Goal: Information Seeking & Learning: Learn about a topic

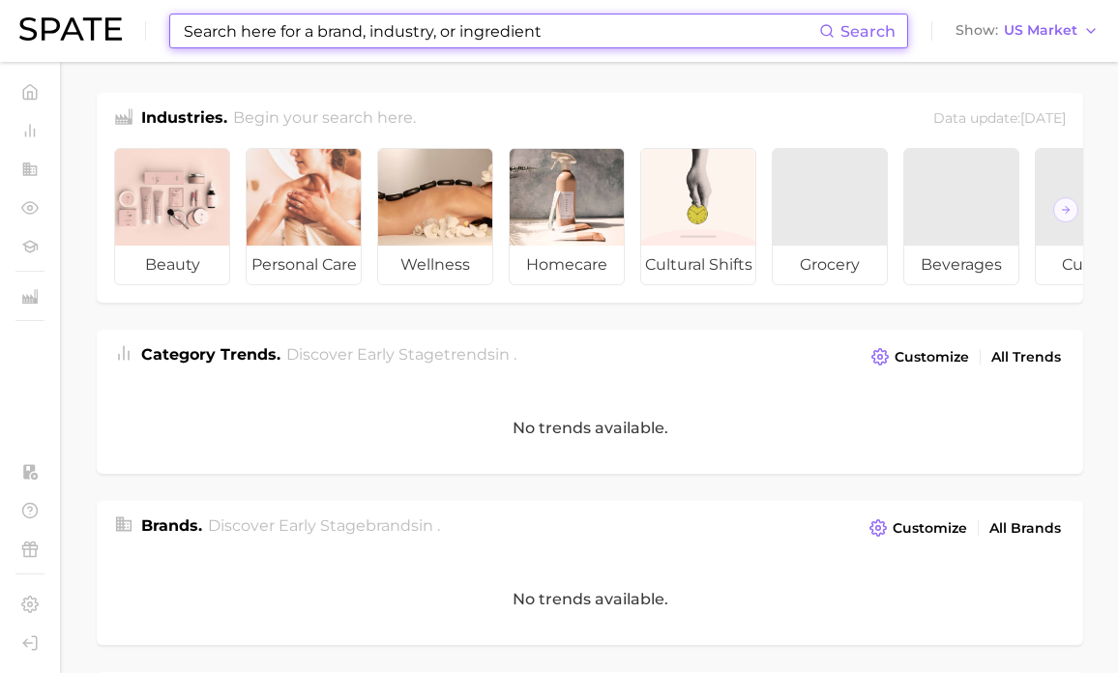
click at [304, 37] on input at bounding box center [500, 31] width 637 height 33
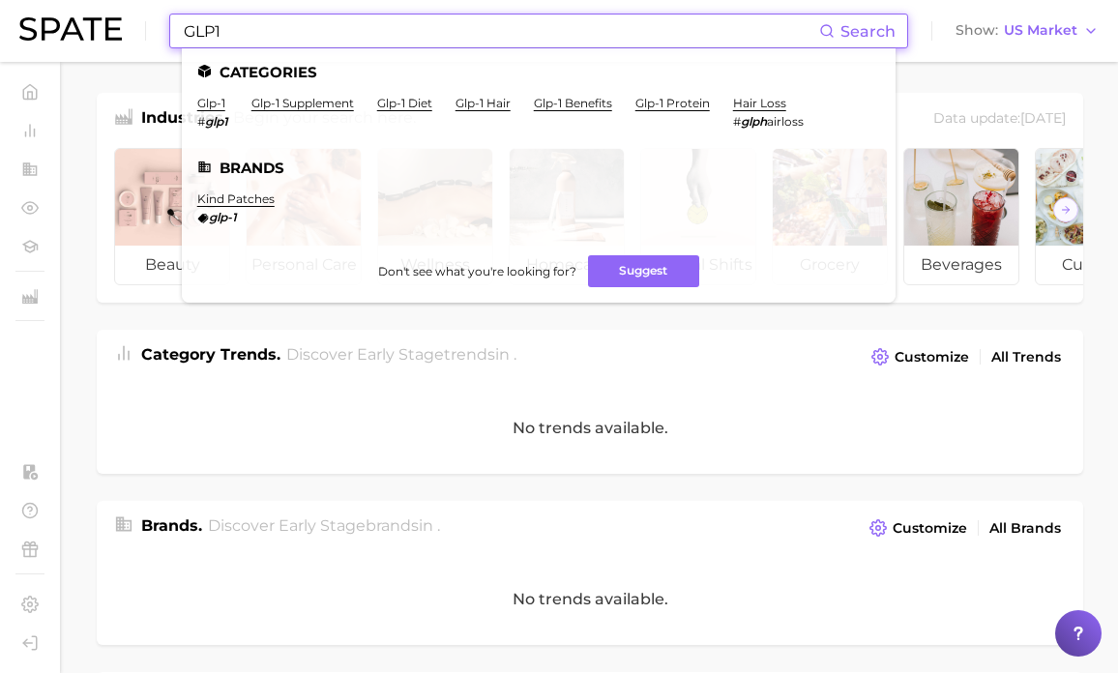
type input "GLP1"
click at [213, 111] on li "glp-1 # glp1" at bounding box center [212, 112] width 31 height 33
click at [213, 104] on link "glp-1" at bounding box center [211, 103] width 28 height 15
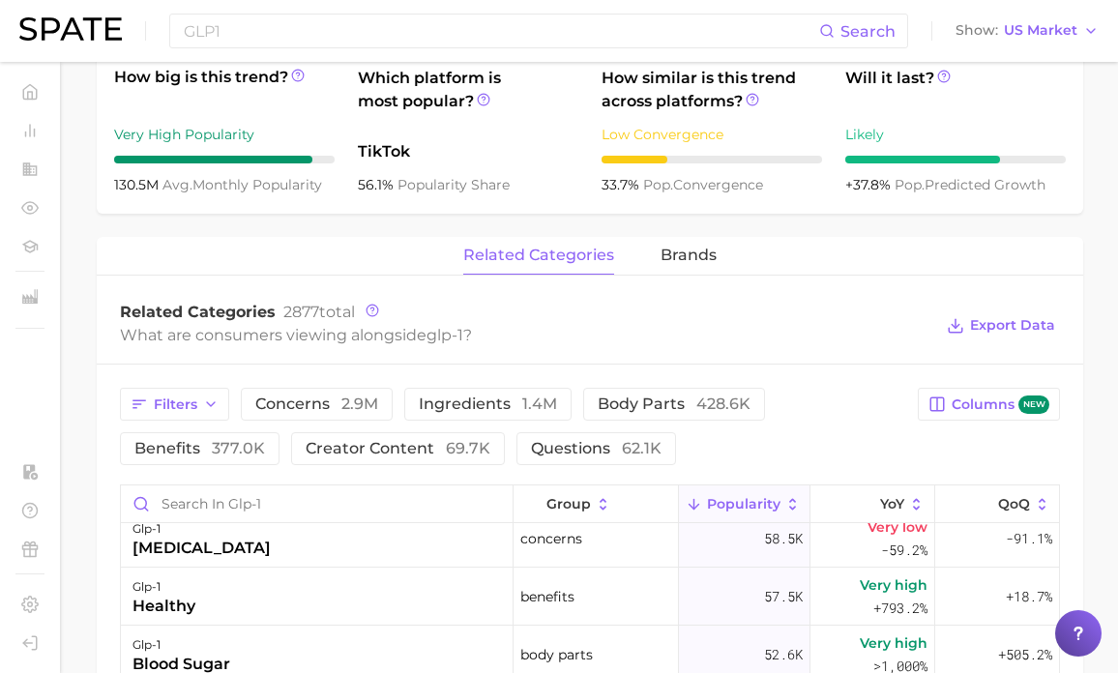
scroll to position [725, 0]
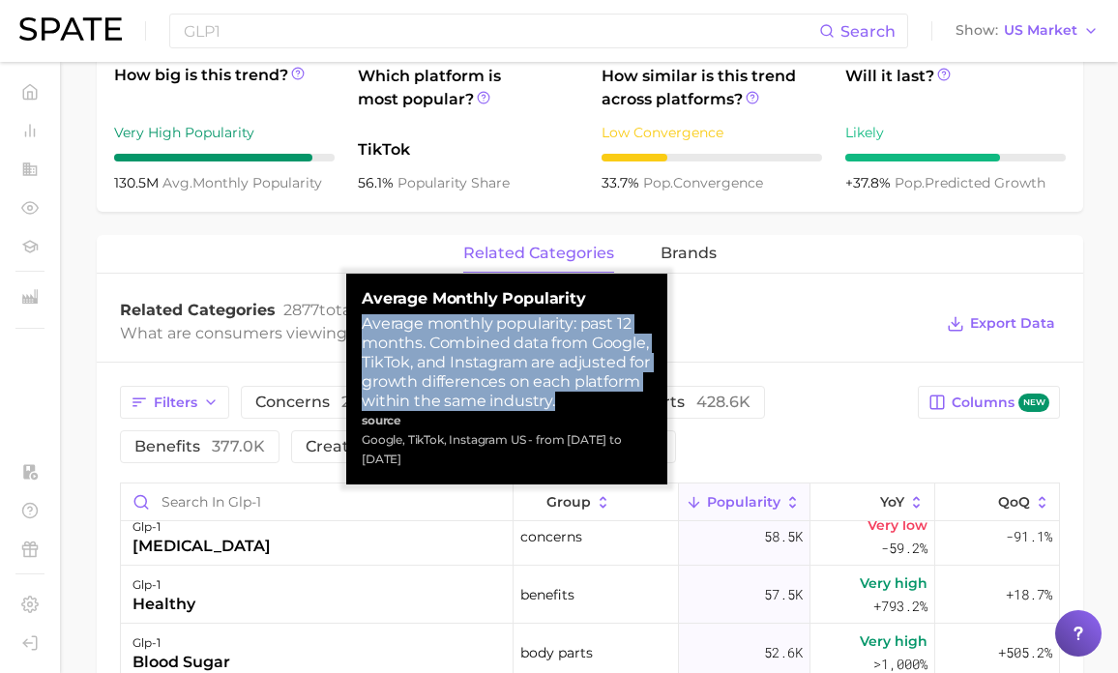
drag, startPoint x: 565, startPoint y: 400, endPoint x: 356, endPoint y: 324, distance: 222.5
click at [357, 324] on div "Average Monthly Popularity Average monthly popularity: past 12 months. Combined…" at bounding box center [506, 379] width 321 height 211
copy div "Average monthly popularity: past 12 months. Combined data from Google, TikTok, …"
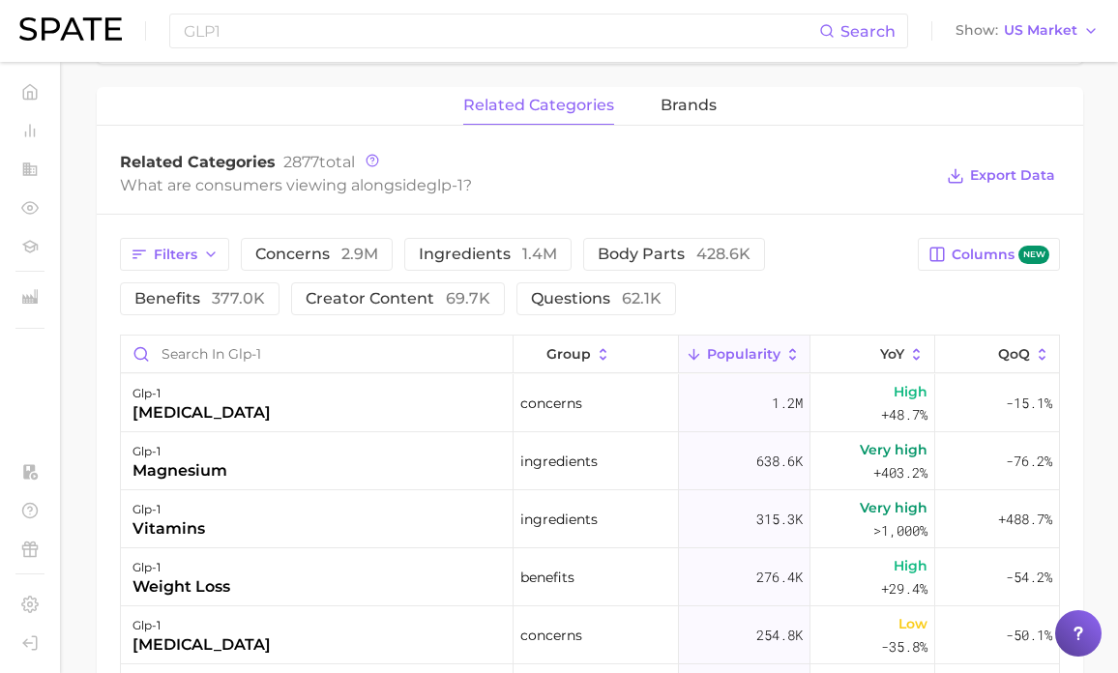
scroll to position [848, 0]
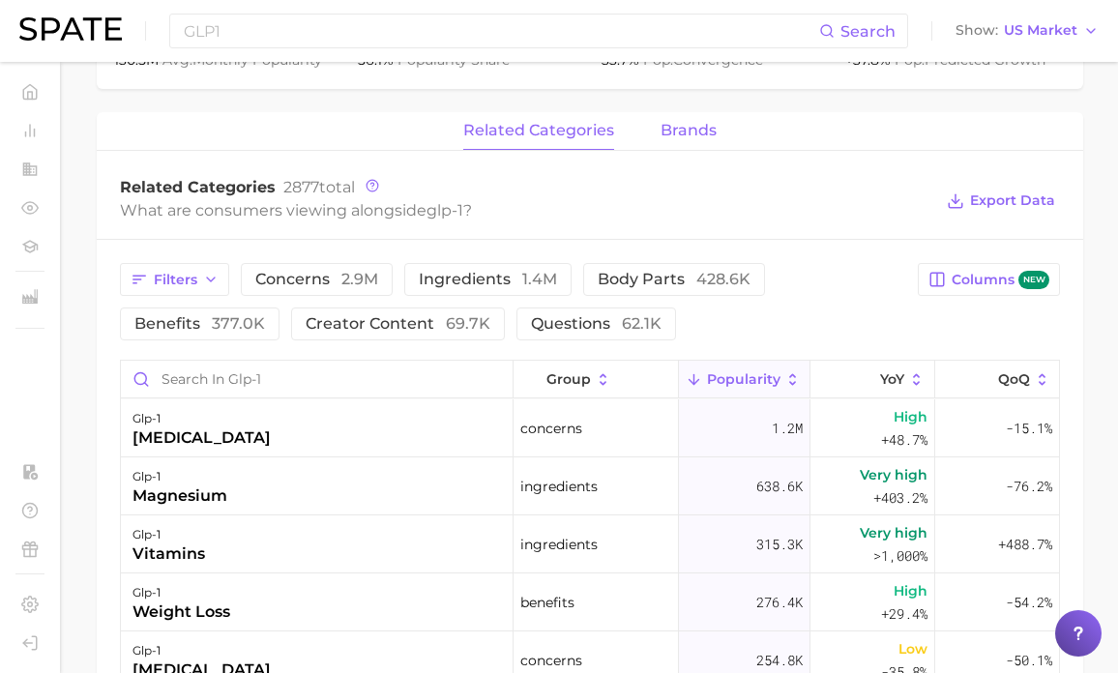
click at [669, 133] on span "brands" at bounding box center [689, 130] width 56 height 17
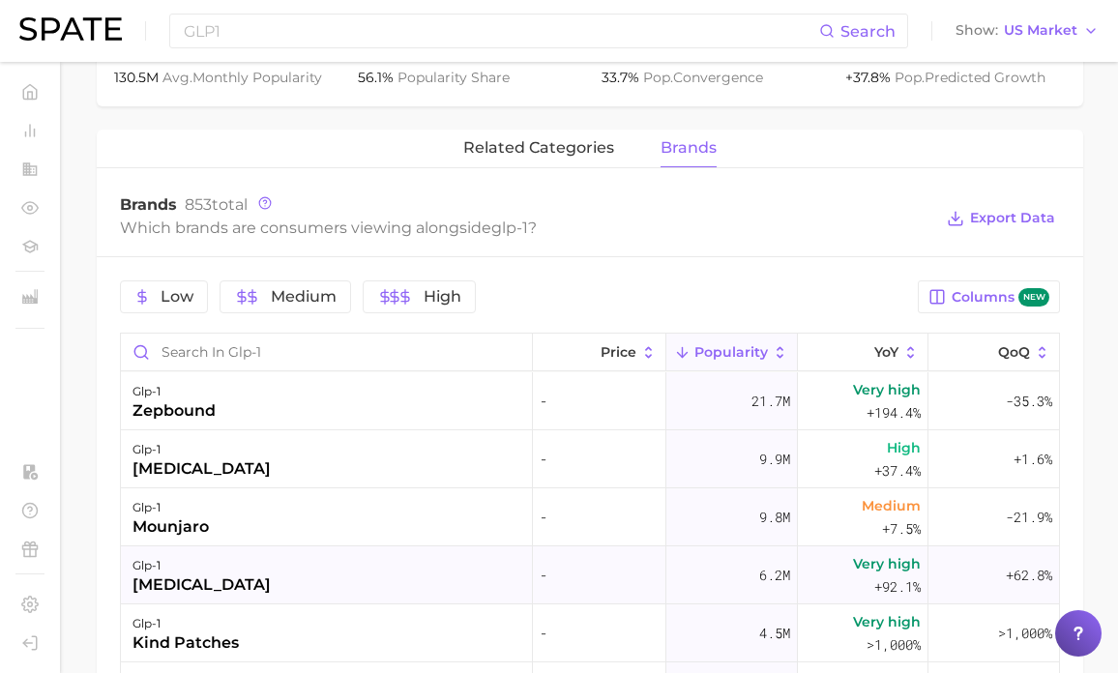
scroll to position [826, 0]
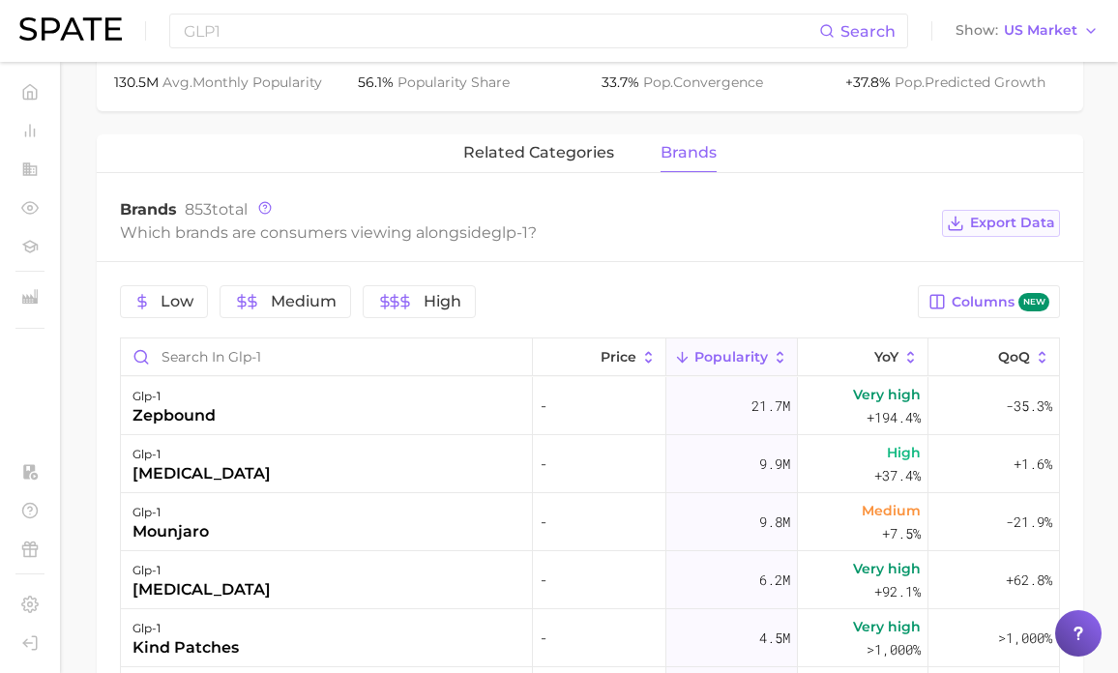
click at [996, 228] on span "Export Data" at bounding box center [1012, 223] width 85 height 16
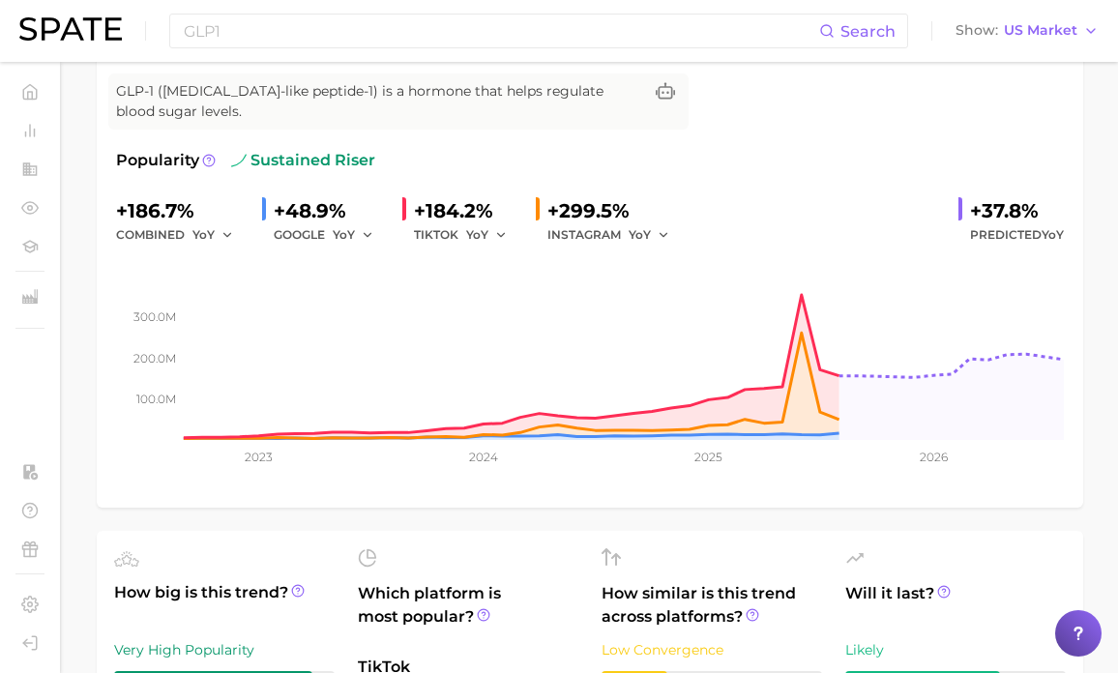
scroll to position [0, 0]
